Goal: Register for event/course: Sign up to attend an event or enroll in a course

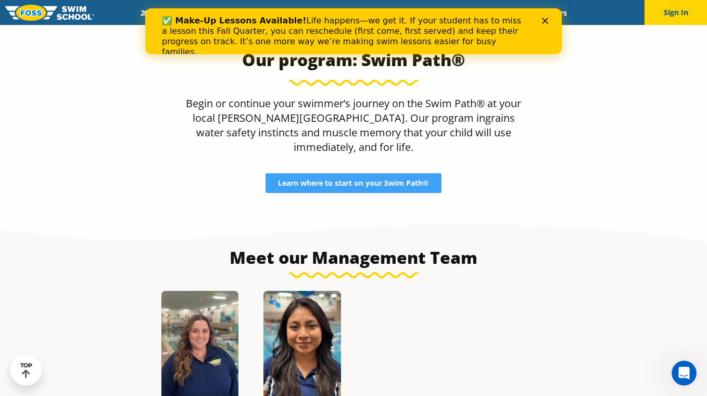
scroll to position [1023, 0]
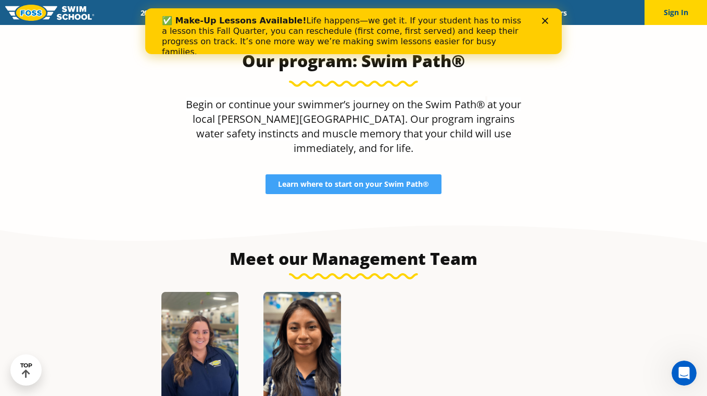
click at [542, 19] on icon "Close" at bounding box center [545, 21] width 6 height 6
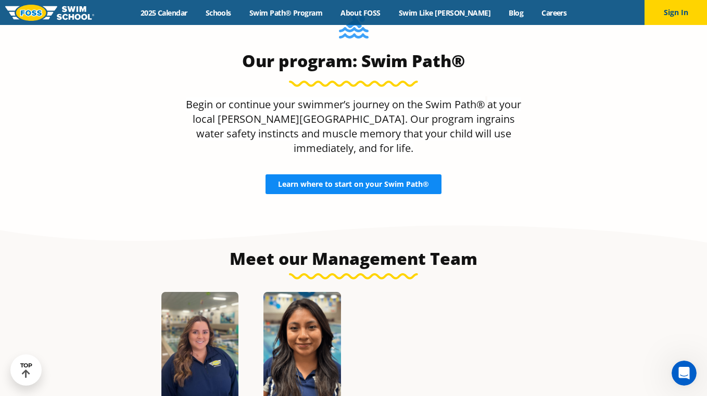
click at [362, 181] on span "Learn where to start on your Swim Path®" at bounding box center [353, 184] width 151 height 7
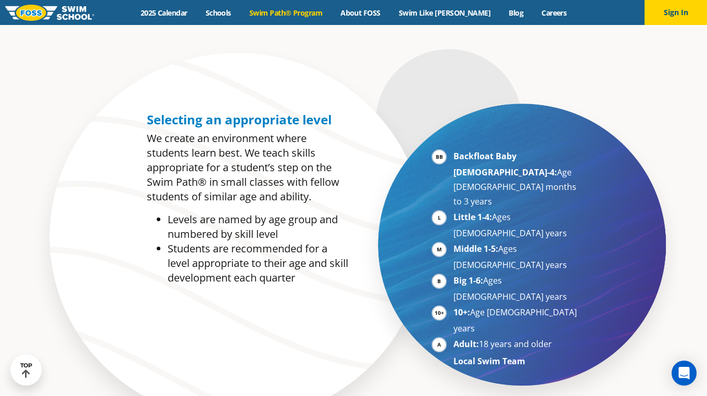
scroll to position [490, 0]
click at [470, 338] on strong "Adult:" at bounding box center [465, 343] width 25 height 11
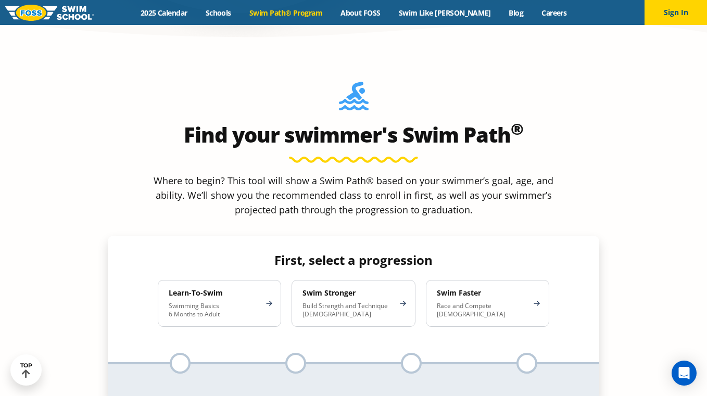
scroll to position [897, 0]
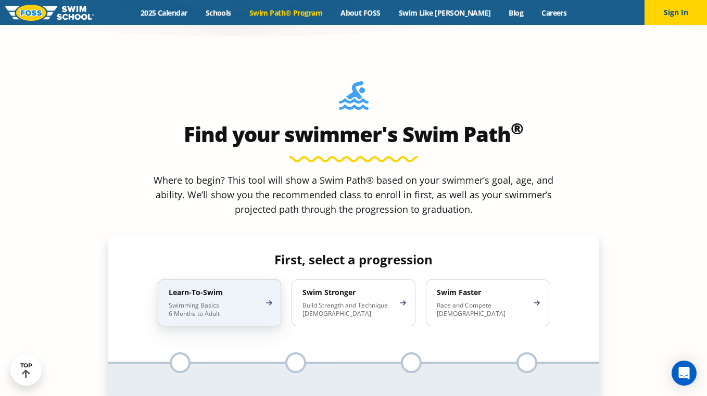
click at [216, 301] on p "Swimming Basics 6 Months to Adult" at bounding box center [214, 309] width 91 height 17
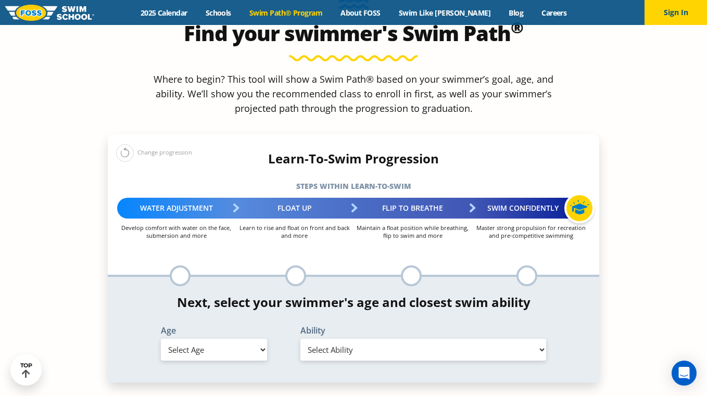
scroll to position [1017, 0]
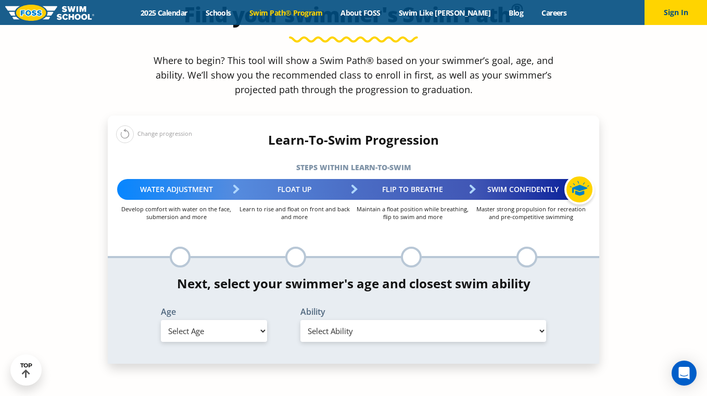
click at [261, 320] on select "Select Age [DEMOGRAPHIC_DATA] months - 1 year 1 year 2 years 3 years 4 years 5 …" at bounding box center [214, 331] width 106 height 22
select select "adult-18-years-"
click at [161, 320] on select "Select Age [DEMOGRAPHIC_DATA] months - 1 year 1 year 2 years 3 years 4 years 5 …" at bounding box center [214, 331] width 106 height 22
click at [340, 320] on select "Select Ability First in-water experience When in the water reliant on a life ja…" at bounding box center [423, 331] width 246 height 22
select select "adult-18-years--uncomfortable-putting-face-in-the-water-andor-getting-water-on-…"
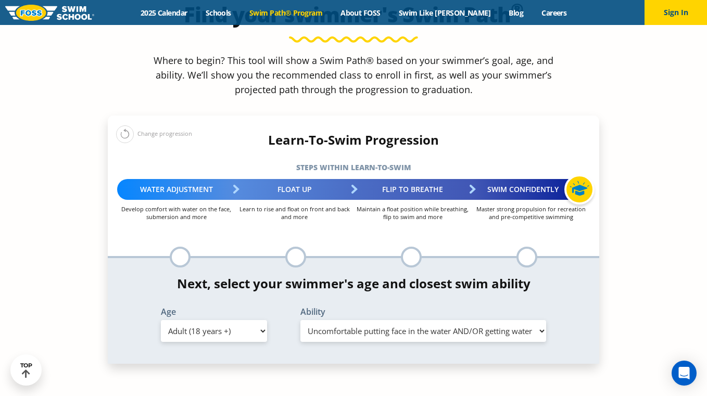
click at [300, 320] on select "Select Ability First in-water experience When in the water reliant on a life ja…" at bounding box center [423, 331] width 246 height 22
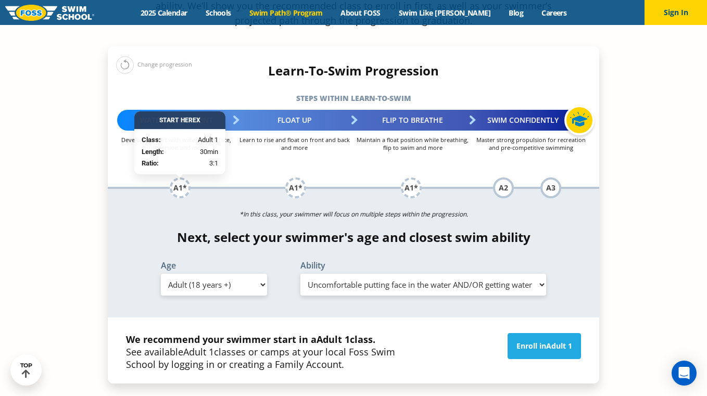
scroll to position [1087, 0]
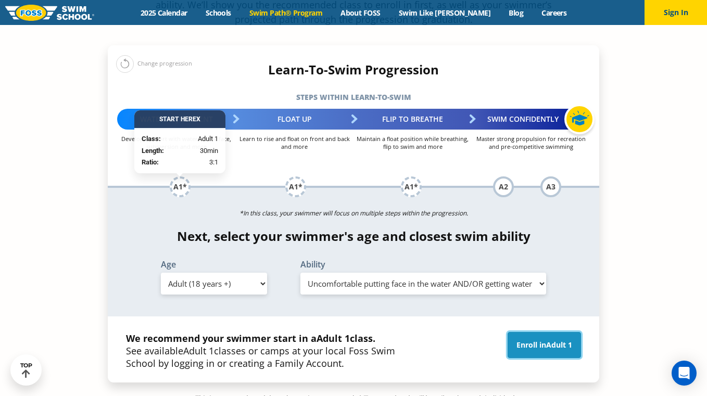
click at [544, 332] on link "Enroll in Adult 1" at bounding box center [543, 345] width 73 height 26
